Goal: Task Accomplishment & Management: Complete application form

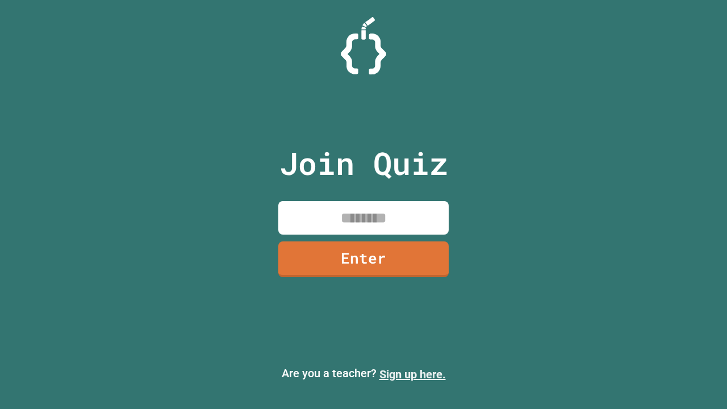
click at [412, 374] on link "Sign up here." at bounding box center [412, 374] width 66 height 14
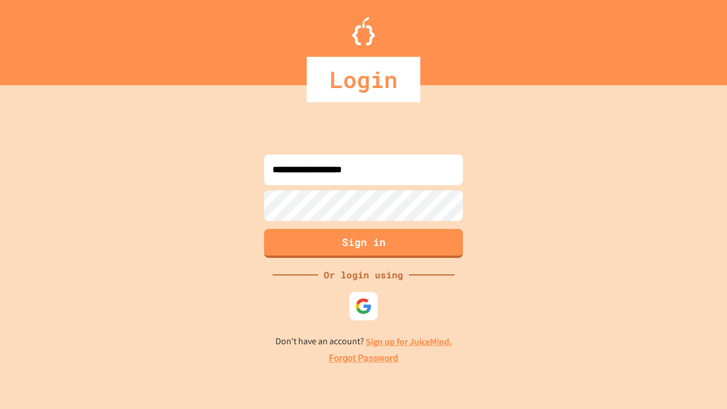
type input "**********"
